Goal: Information Seeking & Learning: Learn about a topic

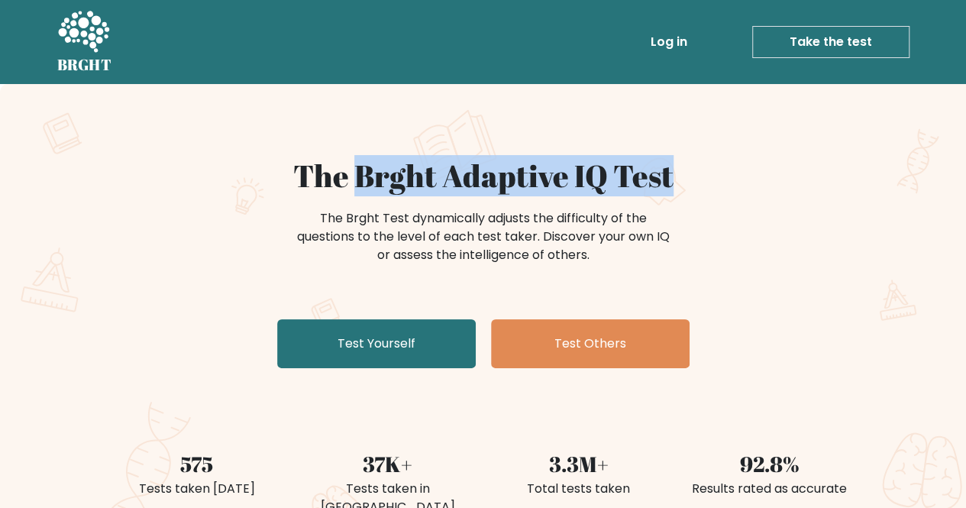
drag, startPoint x: 357, startPoint y: 183, endPoint x: 681, endPoint y: 193, distance: 323.9
click at [681, 193] on h1 "The Brght Adaptive IQ Test" at bounding box center [483, 175] width 745 height 37
copy h1 "Brght Adaptive IQ Test"
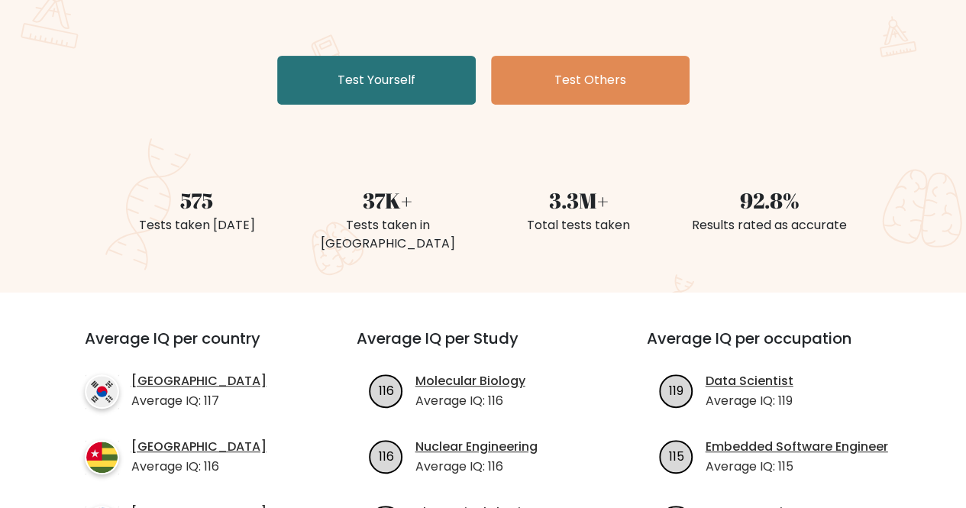
click at [150, 249] on div "The Brght Adaptive IQ Test The Brght Test dynamically adjusts the difficulty of…" at bounding box center [483, 57] width 966 height 472
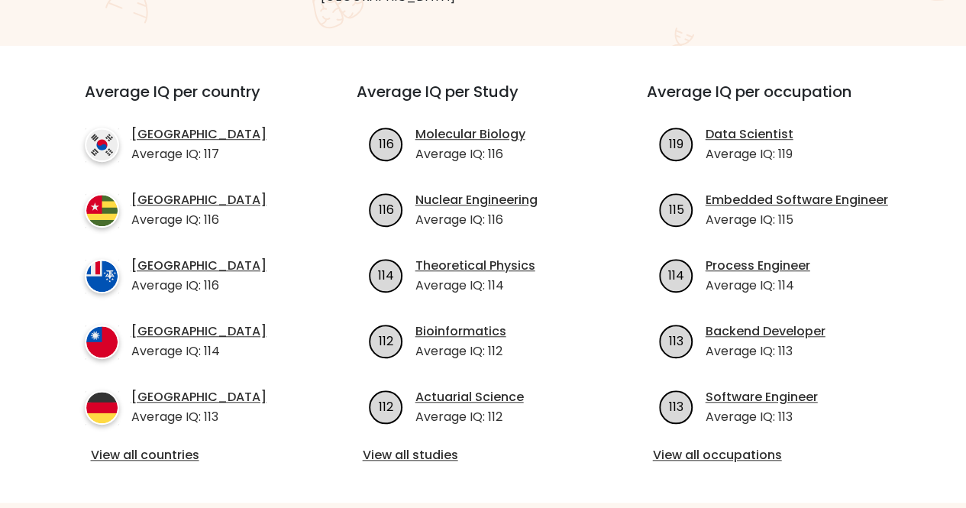
scroll to position [520, 0]
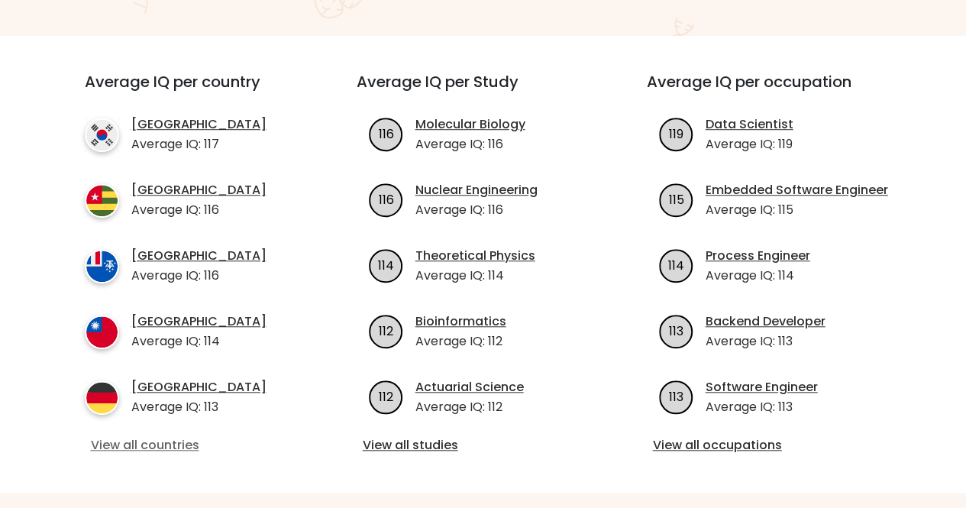
click at [131, 436] on link "View all countries" at bounding box center [193, 445] width 205 height 18
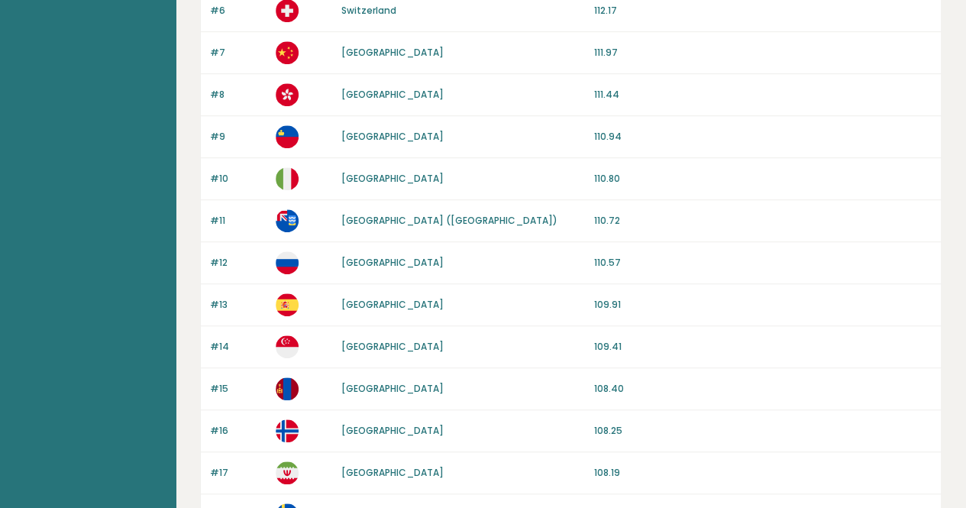
scroll to position [430, 0]
